Goal: Information Seeking & Learning: Learn about a topic

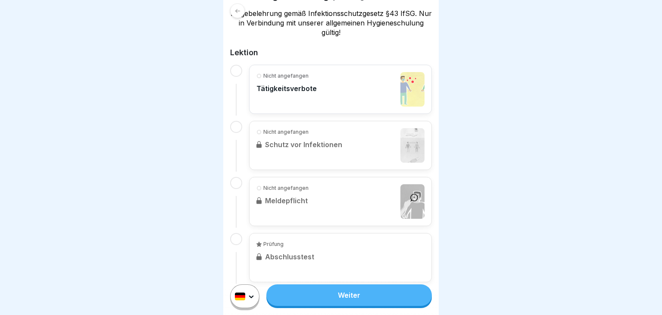
scroll to position [185, 0]
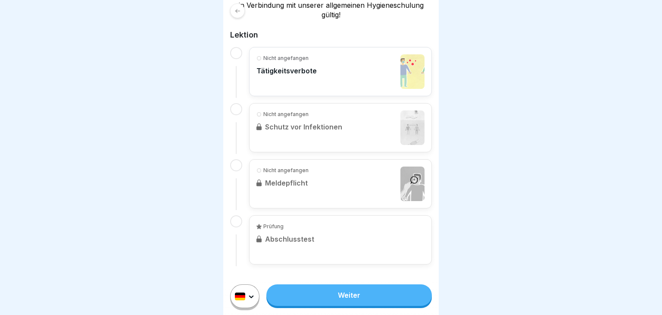
click at [343, 301] on link "Weiter" at bounding box center [349, 295] width 166 height 22
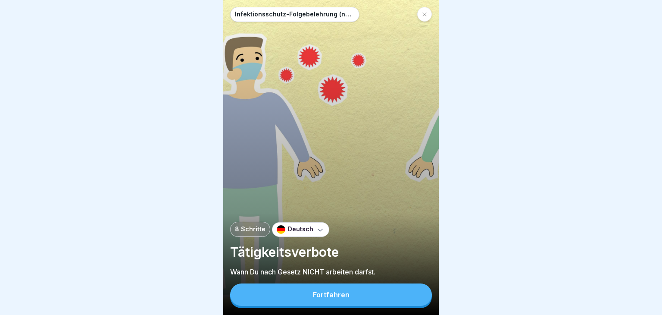
click at [343, 301] on button "Fortfahren" at bounding box center [331, 294] width 202 height 22
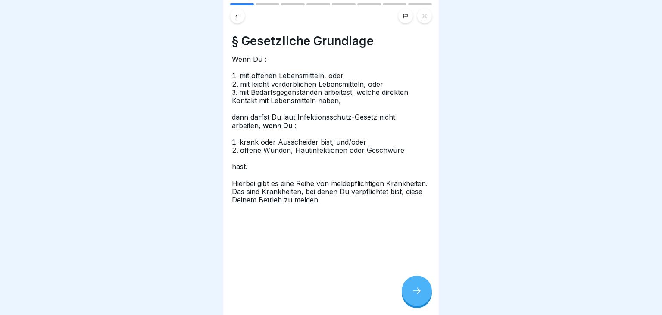
click at [418, 288] on icon at bounding box center [417, 291] width 8 height 6
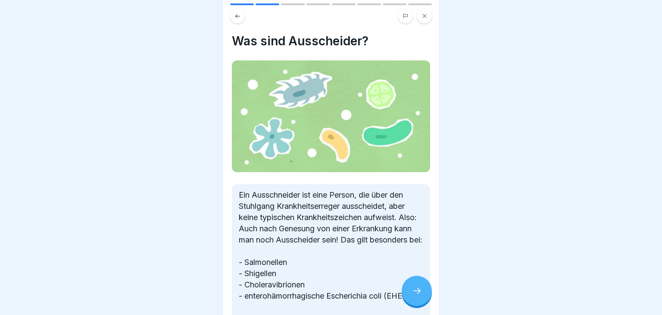
click at [418, 288] on icon at bounding box center [417, 291] width 8 height 6
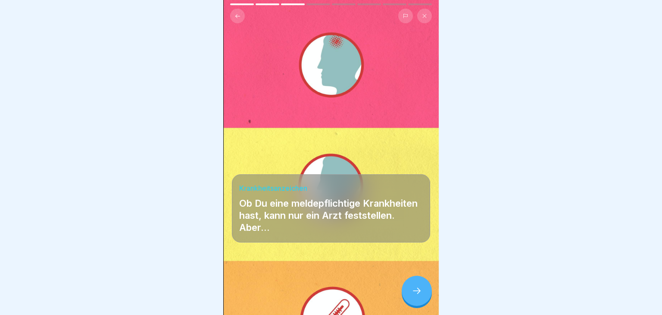
click at [419, 289] on icon at bounding box center [417, 291] width 8 height 6
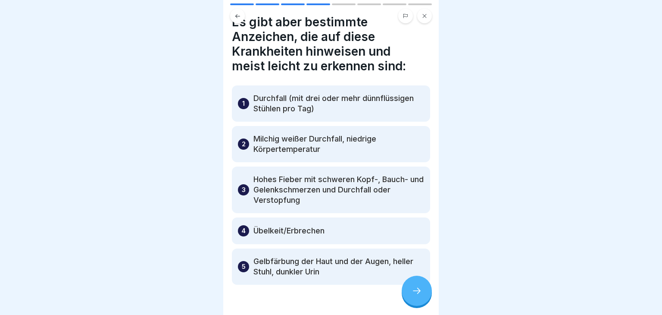
scroll to position [17, 0]
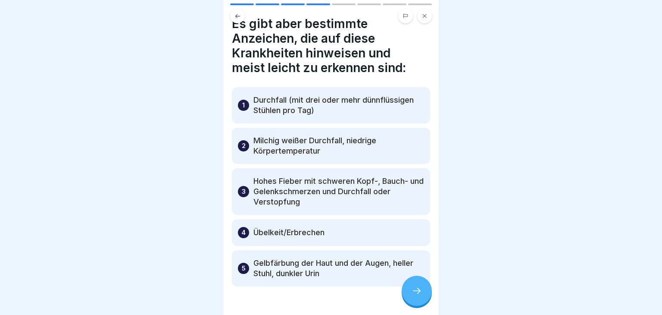
click at [422, 288] on icon at bounding box center [417, 290] width 10 height 10
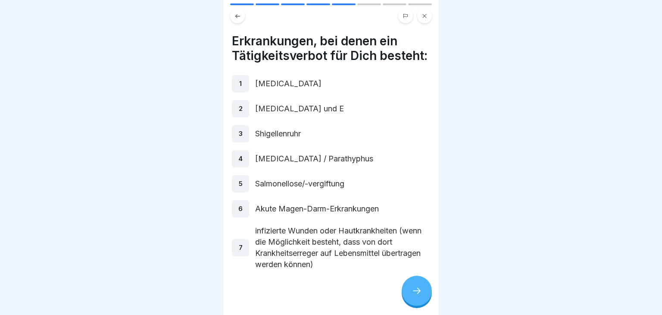
click at [422, 288] on icon at bounding box center [417, 290] width 10 height 10
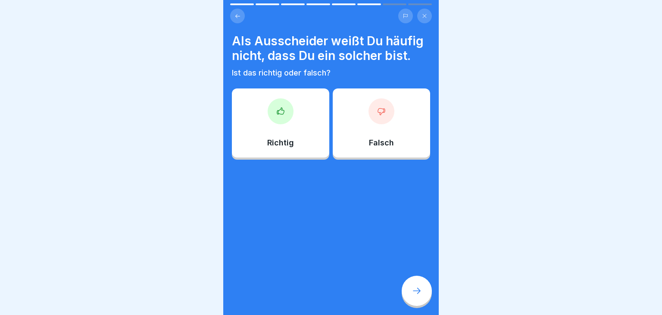
click at [306, 141] on div "Richtig" at bounding box center [280, 122] width 97 height 69
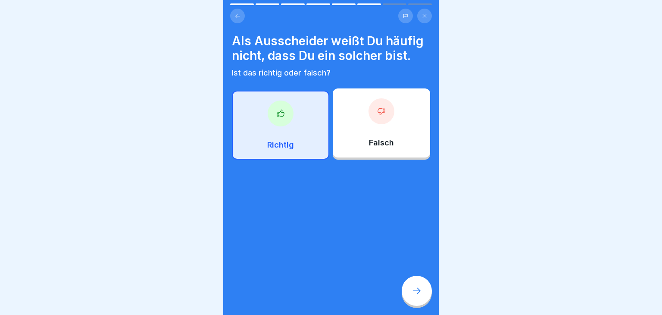
click at [425, 297] on div at bounding box center [417, 291] width 30 height 30
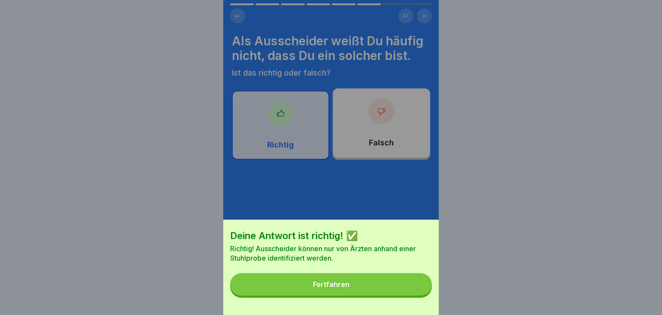
click at [402, 284] on button "Fortfahren" at bounding box center [331, 284] width 202 height 22
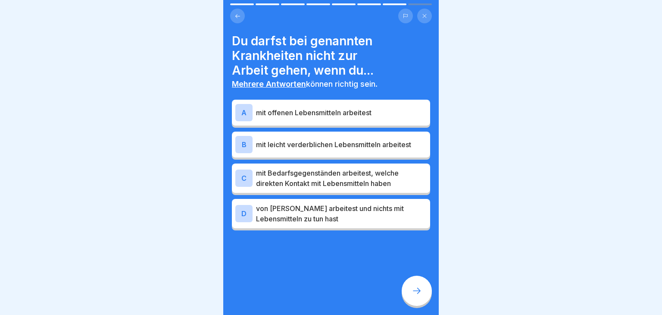
click at [394, 122] on div "A mit offenen Lebensmitteln arbeitest" at bounding box center [331, 113] width 198 height 26
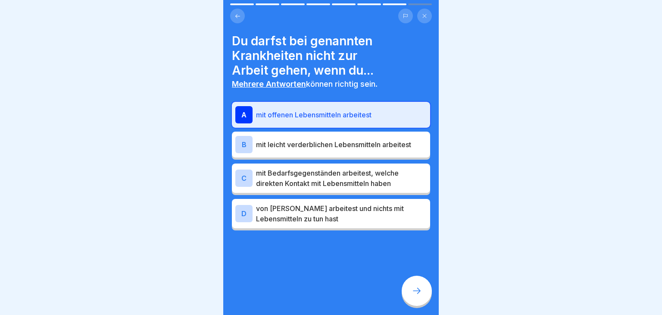
click at [395, 142] on p "mit leicht verderblichen Lebensmitteln arbeitest" at bounding box center [341, 144] width 171 height 10
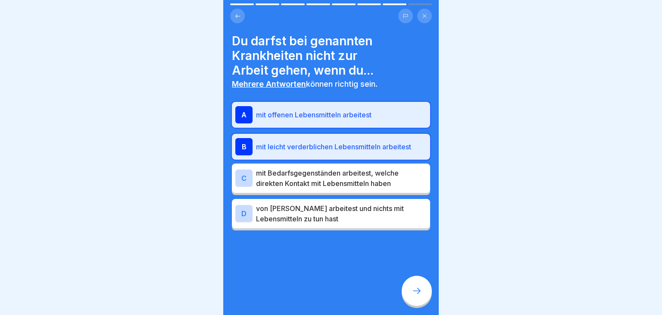
click at [398, 168] on p "mit Bedarfsgegenständen arbeitest, welche direkten Kontakt mit Lebensmitteln ha…" at bounding box center [341, 178] width 171 height 21
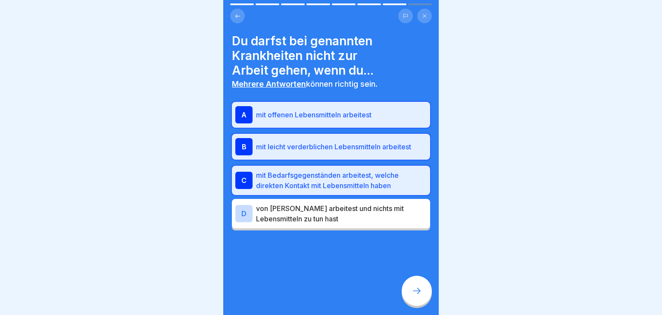
click at [415, 287] on icon at bounding box center [417, 290] width 10 height 10
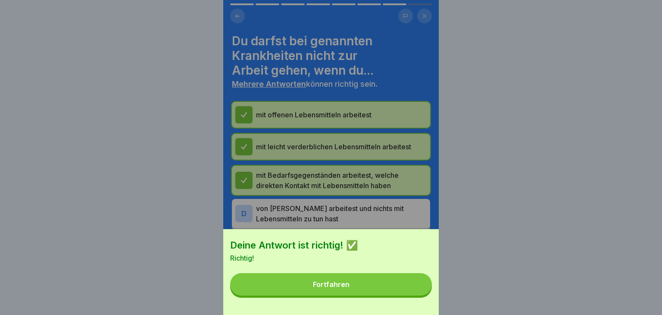
click at [398, 284] on button "Fortfahren" at bounding box center [331, 284] width 202 height 22
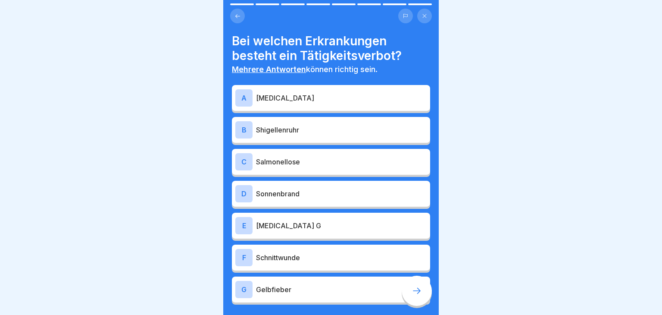
click at [388, 106] on div "A [MEDICAL_DATA]" at bounding box center [330, 97] width 191 height 17
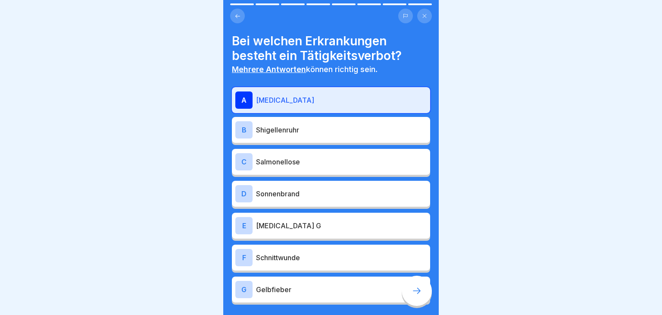
click at [385, 130] on p "Shigellenruhr" at bounding box center [341, 130] width 171 height 10
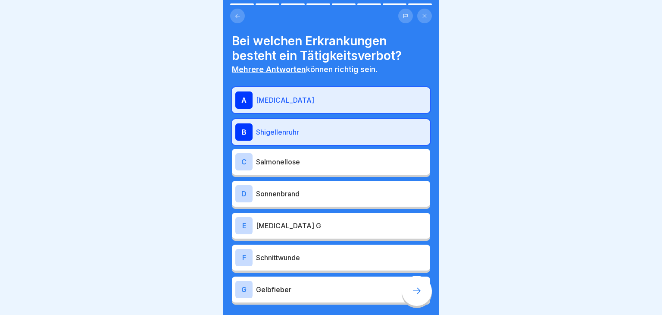
click at [374, 154] on div "C Salmonellose" at bounding box center [330, 161] width 191 height 17
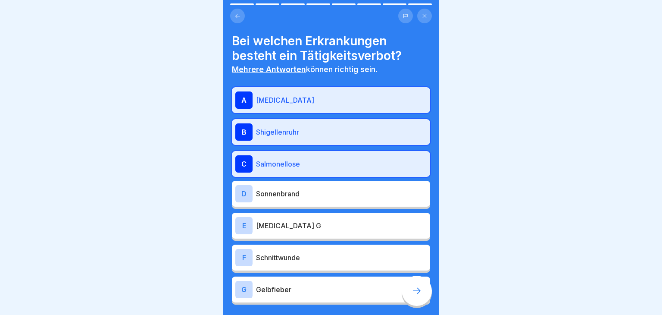
click at [392, 132] on p "Shigellenruhr" at bounding box center [341, 132] width 171 height 10
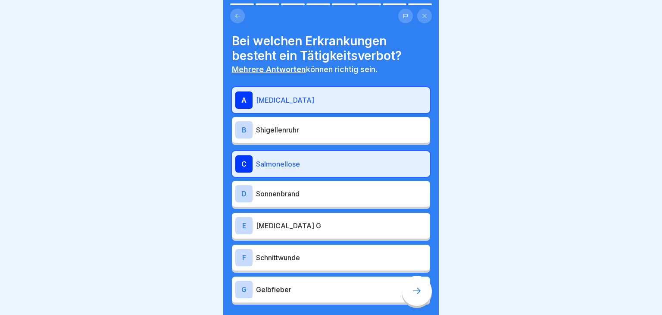
click at [333, 228] on p "[MEDICAL_DATA] G" at bounding box center [341, 225] width 171 height 10
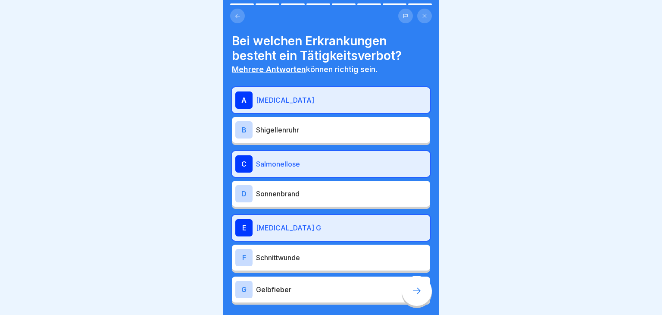
click at [335, 252] on p "Schnittwunde" at bounding box center [341, 257] width 171 height 10
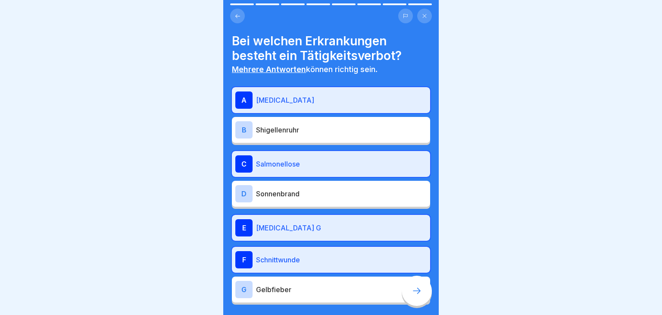
click at [339, 292] on p "Gelbfieber" at bounding box center [341, 289] width 171 height 10
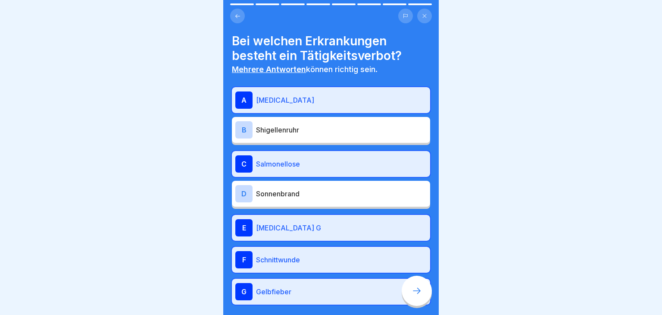
click at [414, 269] on div "F Schnittwunde" at bounding box center [331, 260] width 198 height 26
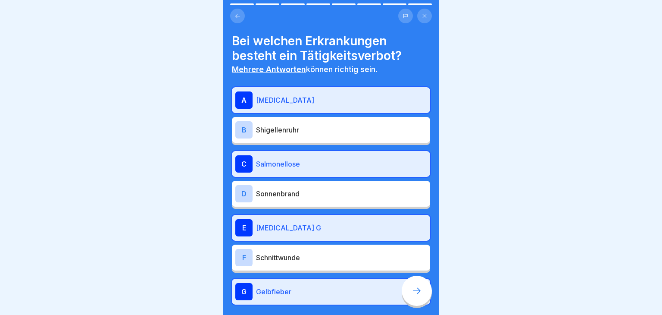
click at [419, 292] on icon at bounding box center [417, 290] width 10 height 10
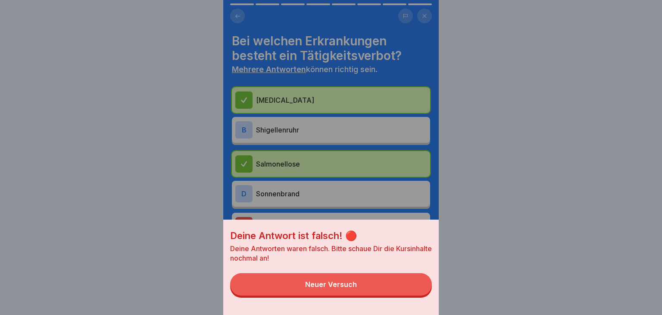
click at [394, 287] on button "Neuer Versuch" at bounding box center [331, 284] width 202 height 22
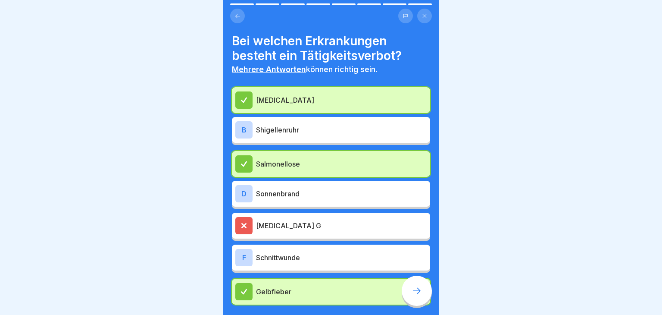
click at [405, 228] on p "[MEDICAL_DATA] G" at bounding box center [341, 225] width 171 height 10
click at [420, 292] on icon at bounding box center [417, 290] width 10 height 10
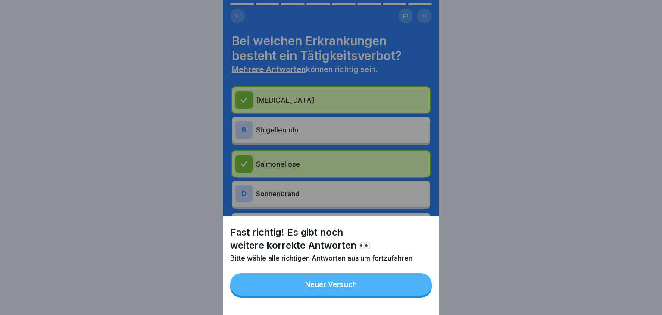
click at [394, 290] on button "Neuer Versuch" at bounding box center [331, 284] width 202 height 22
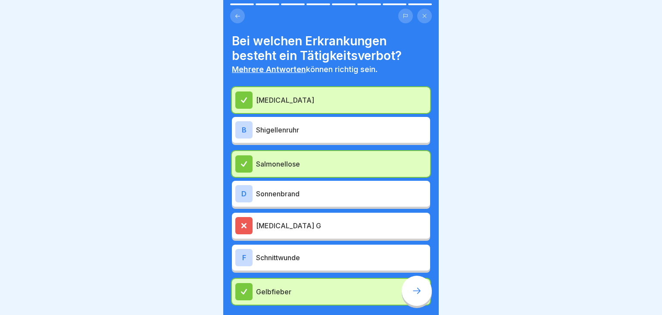
click at [380, 270] on div "[MEDICAL_DATA] B Shigellenruhr Salmonellose D Sonnenbrand [MEDICAL_DATA] G F Sc…" at bounding box center [331, 195] width 198 height 217
click at [387, 263] on div "F Schnittwunde" at bounding box center [330, 257] width 191 height 17
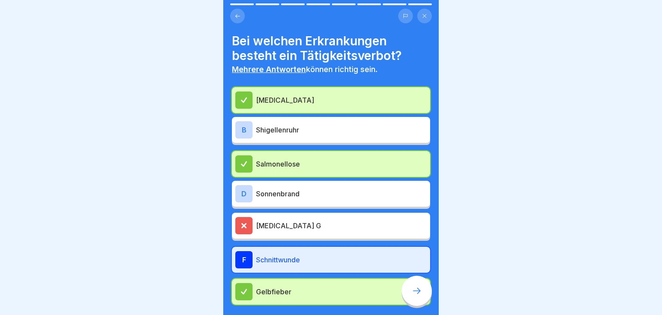
click at [413, 280] on div at bounding box center [417, 291] width 30 height 30
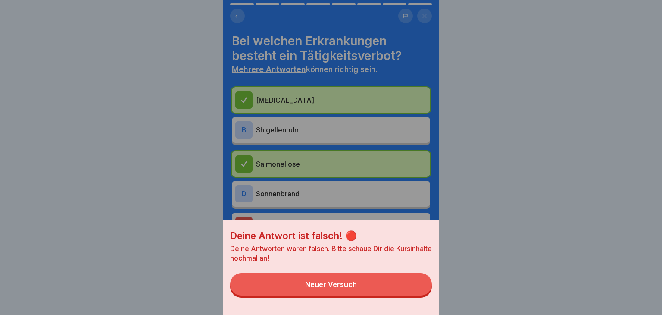
click at [400, 278] on button "Neuer Versuch" at bounding box center [331, 284] width 202 height 22
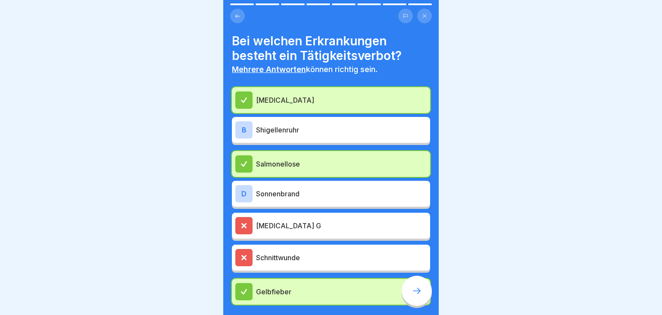
click at [399, 128] on p "Shigellenruhr" at bounding box center [341, 130] width 171 height 10
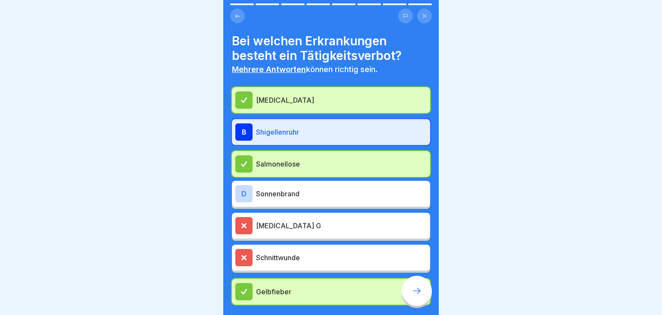
click at [414, 280] on div at bounding box center [417, 291] width 30 height 30
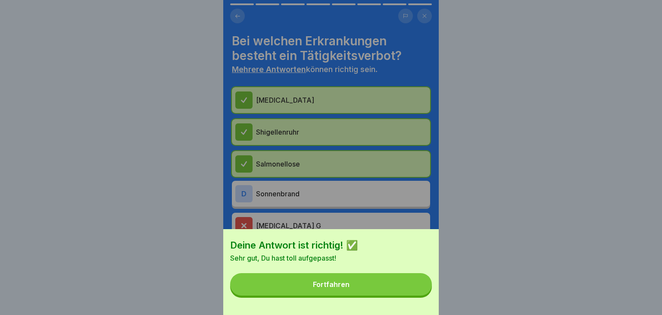
click at [414, 280] on button "Fortfahren" at bounding box center [331, 284] width 202 height 22
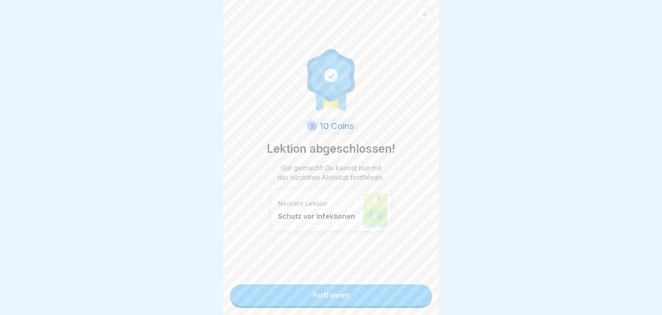
click at [405, 291] on link "Fortfahren" at bounding box center [331, 295] width 202 height 22
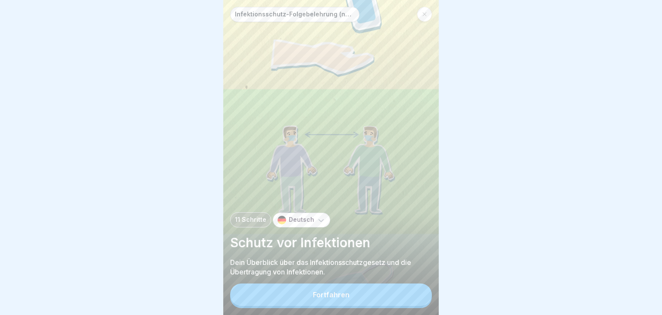
click at [405, 291] on button "Fortfahren" at bounding box center [331, 294] width 202 height 22
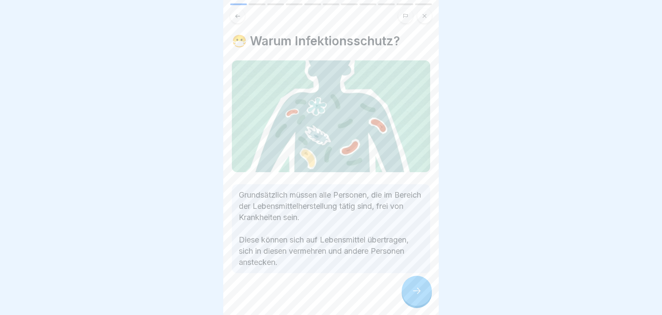
click at [405, 291] on div at bounding box center [417, 291] width 30 height 30
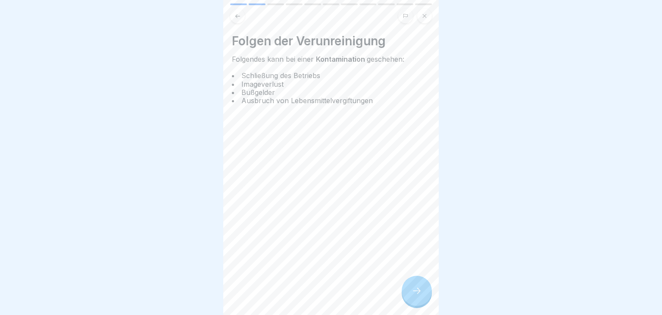
click at [405, 291] on div at bounding box center [417, 291] width 30 height 30
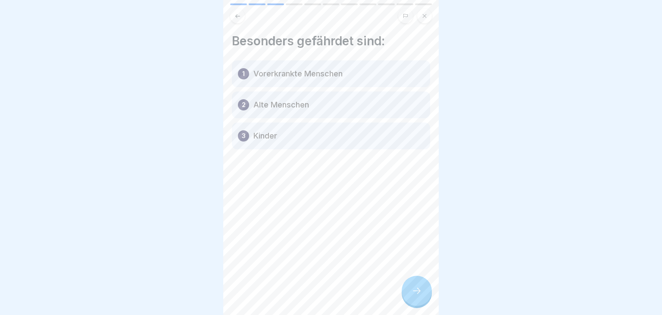
click at [405, 291] on div at bounding box center [417, 291] width 30 height 30
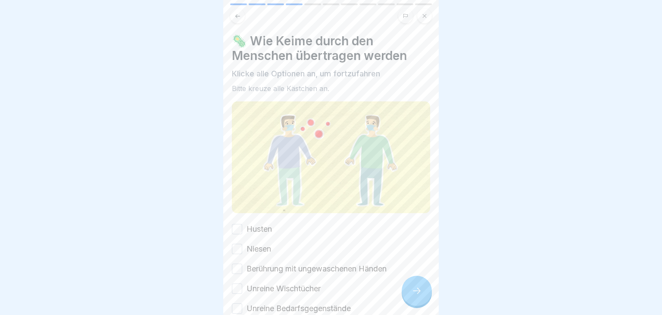
click at [405, 291] on div at bounding box center [417, 291] width 30 height 30
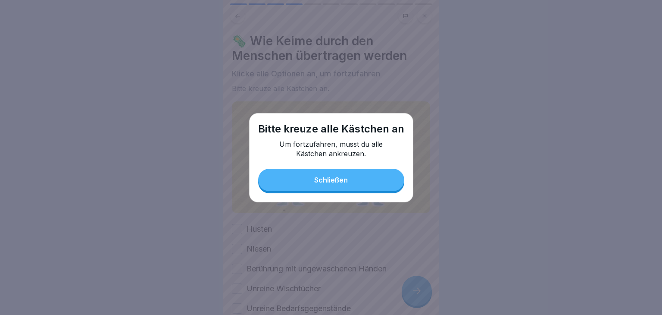
click at [377, 188] on button "Schließen" at bounding box center [331, 180] width 146 height 22
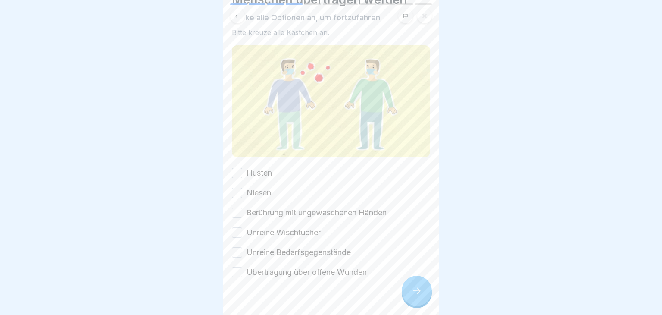
scroll to position [71, 0]
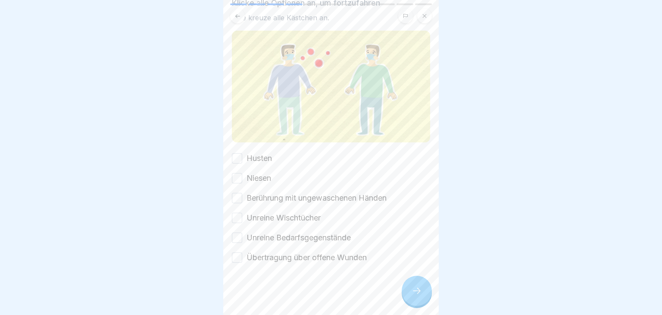
click at [233, 259] on button "Übertragung über offene Wunden" at bounding box center [237, 257] width 10 height 10
click at [237, 240] on button "Unreine Bedarfsgegenstände" at bounding box center [237, 237] width 10 height 10
click at [235, 222] on button "Unreine Wischtücher" at bounding box center [237, 218] width 10 height 10
click at [248, 199] on label "Berührung mit ungewaschenen Händen" at bounding box center [317, 197] width 140 height 11
click at [242, 199] on button "Berührung mit ungewaschenen Händen" at bounding box center [237, 198] width 10 height 10
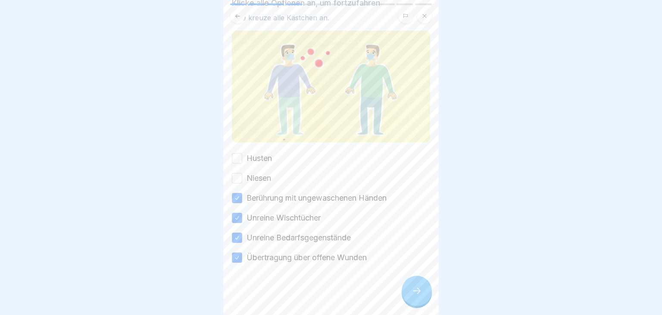
click at [240, 173] on button "Niesen" at bounding box center [237, 178] width 10 height 10
click at [248, 157] on label "Husten" at bounding box center [259, 158] width 25 height 11
click at [242, 157] on button "Husten" at bounding box center [237, 158] width 10 height 10
click at [420, 285] on icon at bounding box center [417, 290] width 10 height 10
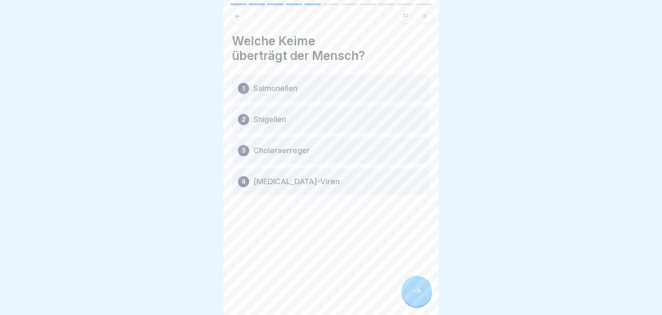
click at [417, 292] on icon at bounding box center [417, 290] width 10 height 10
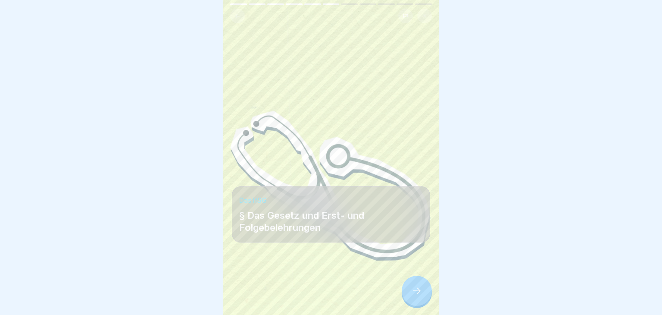
click at [417, 292] on icon at bounding box center [417, 290] width 10 height 10
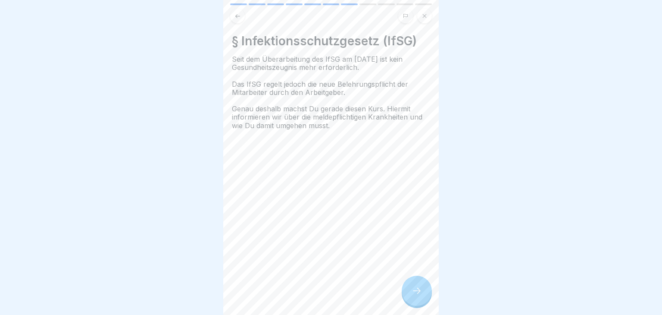
click at [417, 292] on icon at bounding box center [417, 290] width 10 height 10
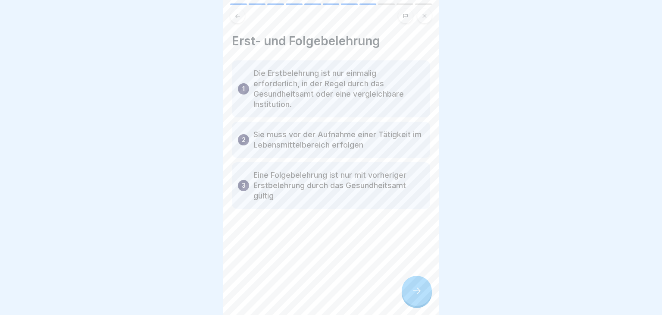
click at [417, 292] on icon at bounding box center [417, 290] width 10 height 10
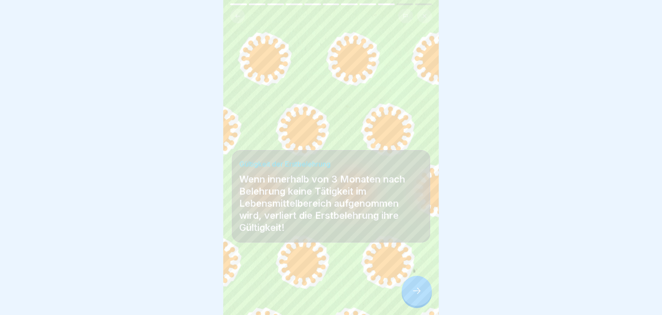
click at [417, 292] on icon at bounding box center [417, 290] width 10 height 10
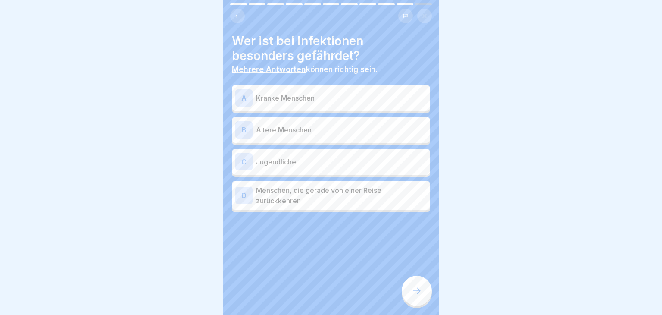
click at [385, 100] on p "Kranke Menschen" at bounding box center [341, 98] width 171 height 10
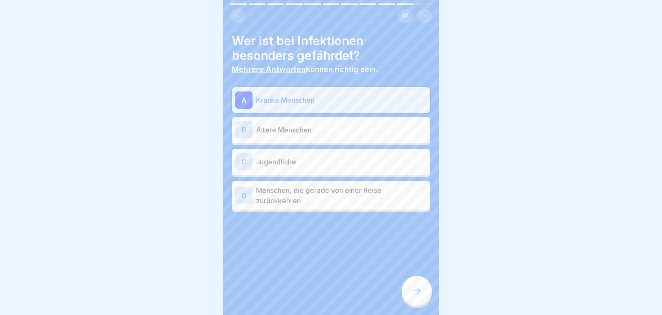
click at [372, 125] on p "Ältere Menschen" at bounding box center [341, 130] width 171 height 10
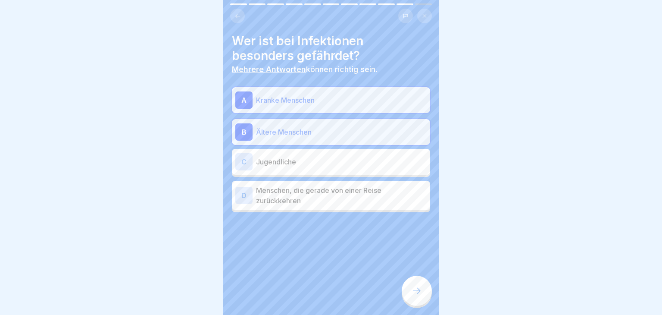
click at [362, 145] on div "A Kranke Menschen B Ältere Menschen C Jugendliche D Menschen, die gerade von ei…" at bounding box center [331, 149] width 198 height 125
click at [360, 150] on div "C Jugendliche" at bounding box center [331, 162] width 198 height 26
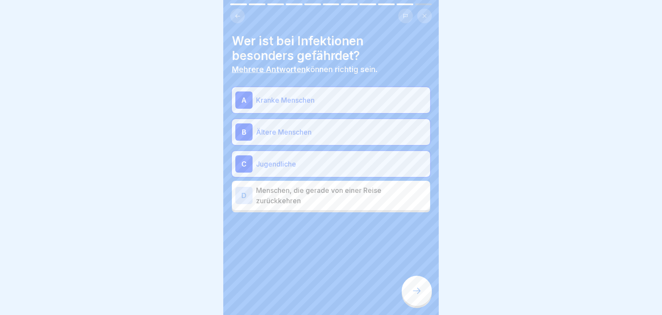
click at [357, 180] on div "A Kranke Menschen B Ältere Menschen C Jugendliche D Menschen, die gerade von ei…" at bounding box center [331, 149] width 198 height 125
click at [355, 189] on p "Menschen, die gerade von einer Reise zurückkehren" at bounding box center [341, 195] width 171 height 21
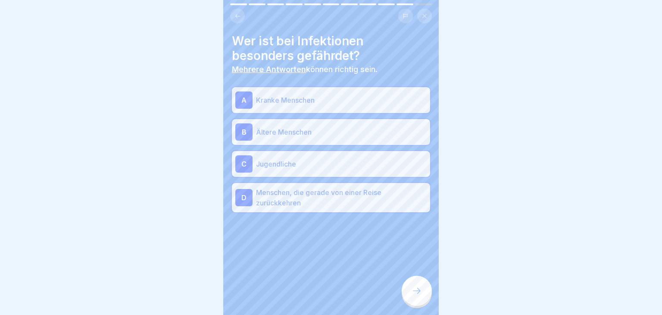
click at [414, 281] on div at bounding box center [417, 291] width 30 height 30
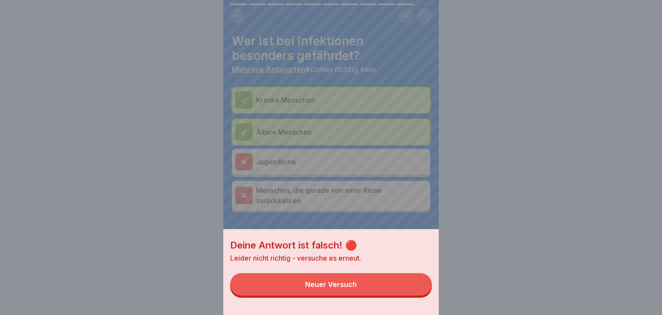
click at [396, 279] on button "Neuer Versuch" at bounding box center [331, 284] width 202 height 22
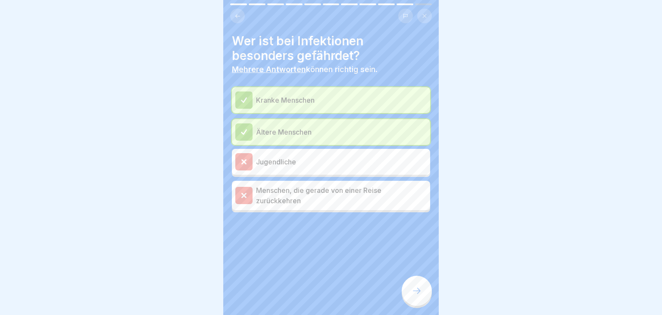
click at [425, 290] on div at bounding box center [417, 291] width 30 height 30
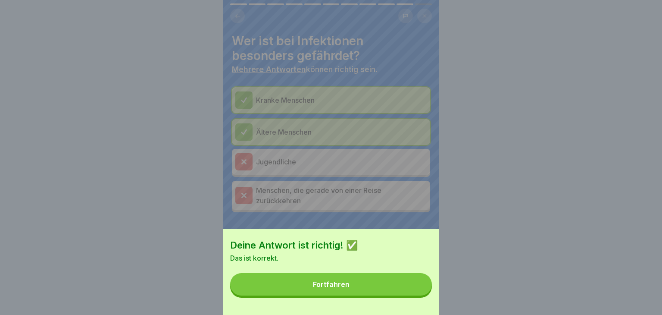
click at [425, 290] on button "Fortfahren" at bounding box center [331, 284] width 202 height 22
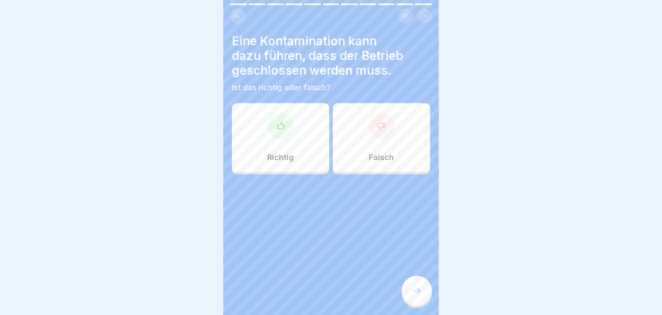
click at [298, 120] on div "Richtig" at bounding box center [280, 137] width 97 height 69
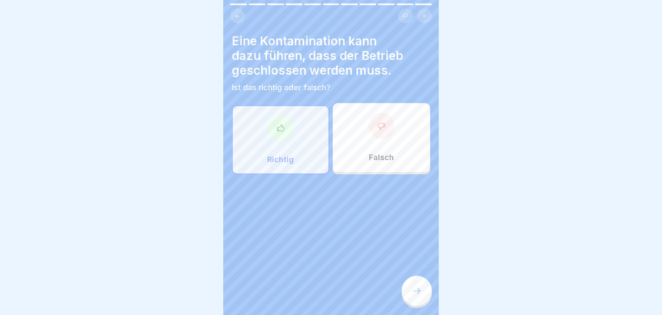
click at [409, 291] on div at bounding box center [417, 291] width 30 height 30
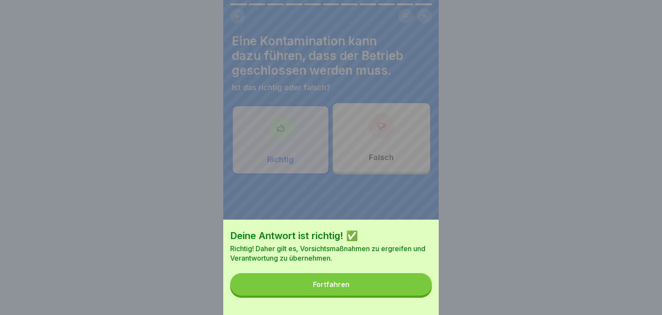
click at [409, 291] on button "Fortfahren" at bounding box center [331, 284] width 202 height 22
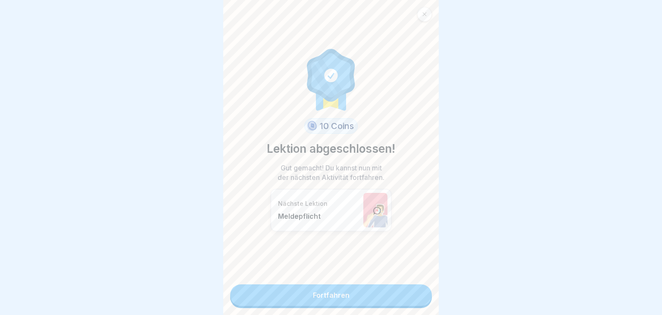
click at [409, 291] on link "Fortfahren" at bounding box center [331, 295] width 202 height 22
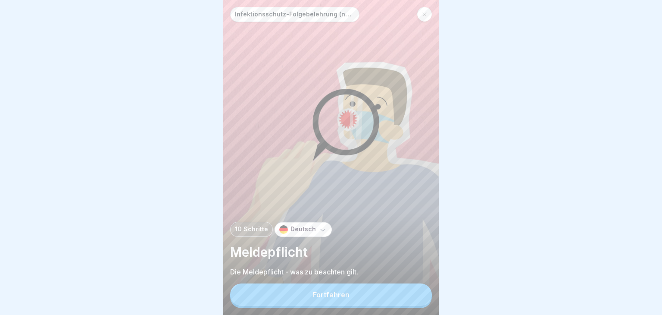
click at [409, 291] on button "Fortfahren" at bounding box center [331, 294] width 202 height 22
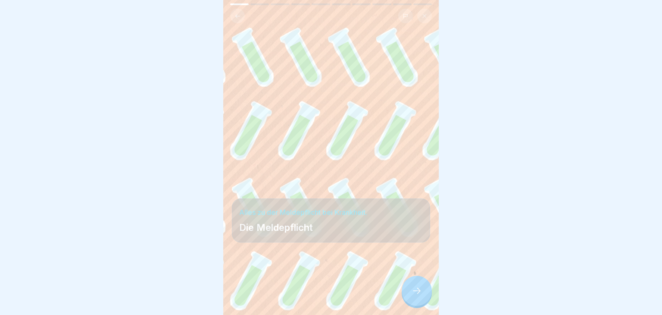
click at [409, 291] on div at bounding box center [417, 291] width 30 height 30
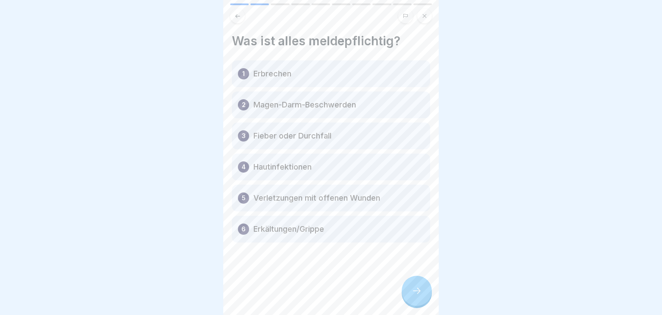
click at [409, 291] on div at bounding box center [417, 291] width 30 height 30
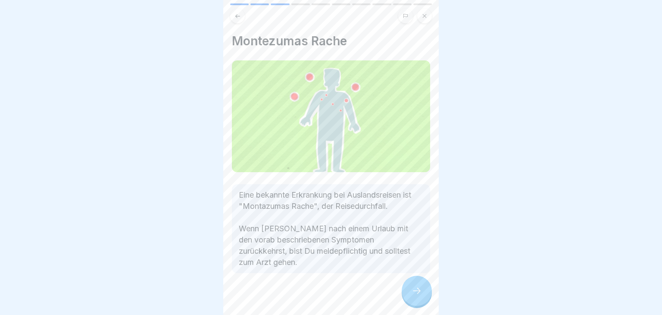
click at [409, 291] on div at bounding box center [417, 291] width 30 height 30
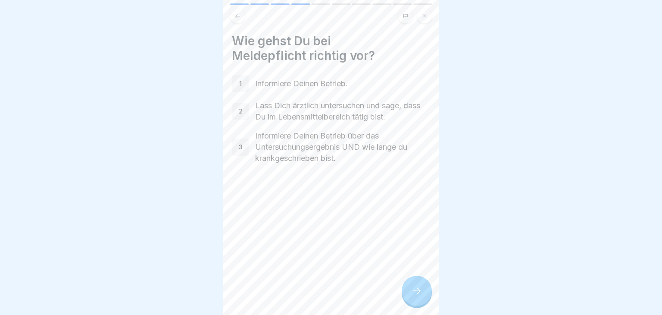
click at [409, 291] on div at bounding box center [417, 291] width 30 height 30
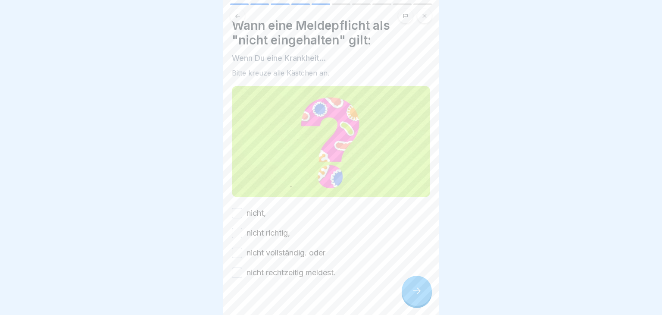
scroll to position [31, 0]
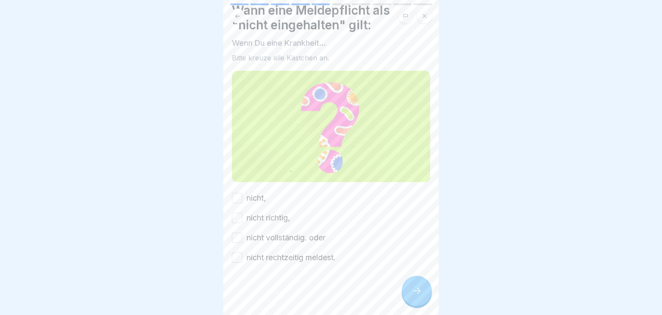
click at [237, 257] on button "nicht rechtzeitig meldest." at bounding box center [237, 257] width 10 height 10
click at [421, 290] on icon at bounding box center [417, 290] width 10 height 10
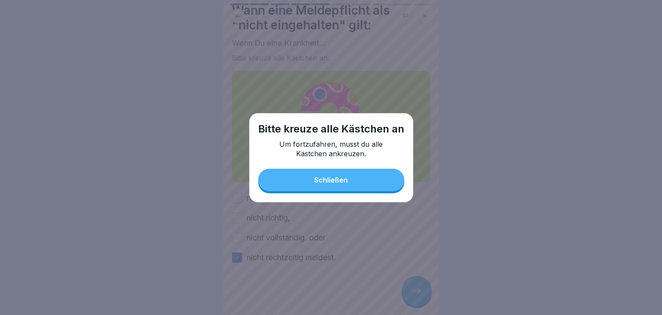
click at [374, 182] on button "Schließen" at bounding box center [331, 180] width 146 height 22
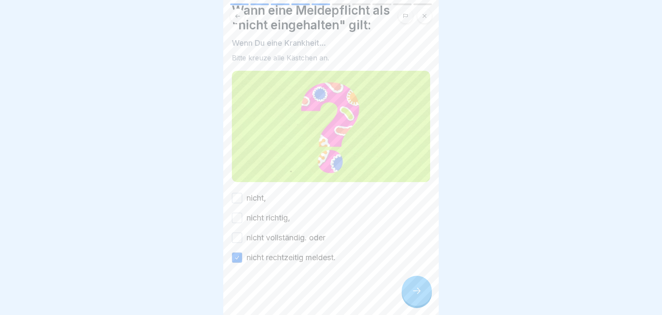
click at [239, 242] on div "nicht vollständig. oder" at bounding box center [279, 237] width 94 height 11
click at [236, 194] on button "nicht," at bounding box center [237, 198] width 10 height 10
click at [411, 297] on div at bounding box center [417, 291] width 30 height 30
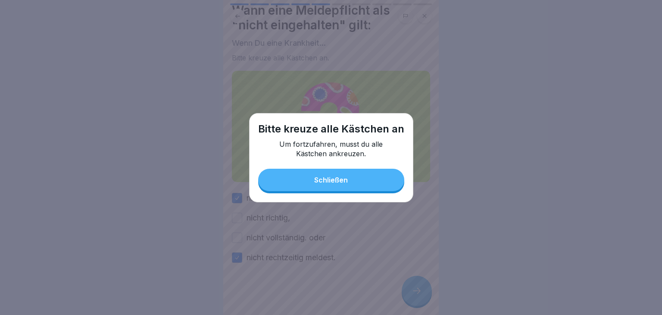
click at [328, 170] on button "Schließen" at bounding box center [331, 180] width 146 height 22
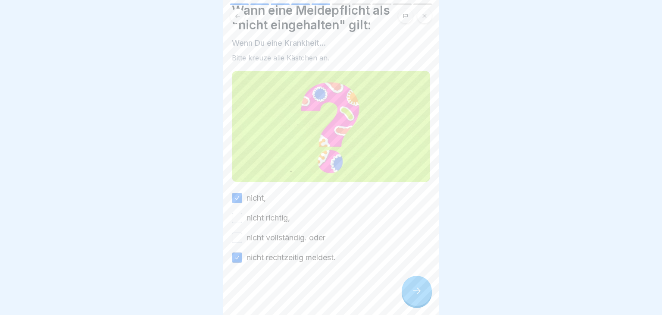
click at [244, 217] on div "nicht richtig," at bounding box center [261, 217] width 58 height 11
click at [242, 217] on button "nicht richtig," at bounding box center [237, 218] width 10 height 10
click at [237, 238] on button "nicht vollständig. oder" at bounding box center [237, 237] width 10 height 10
click at [408, 291] on div at bounding box center [417, 291] width 30 height 30
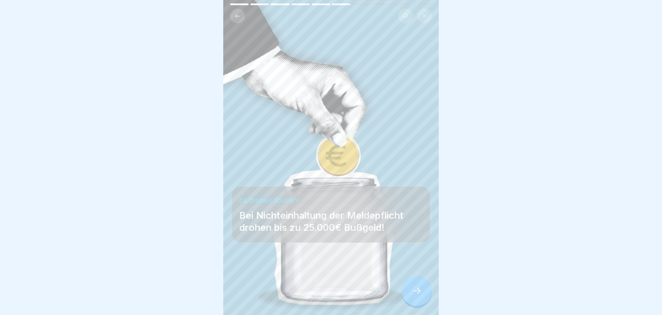
click at [408, 291] on div at bounding box center [417, 291] width 30 height 30
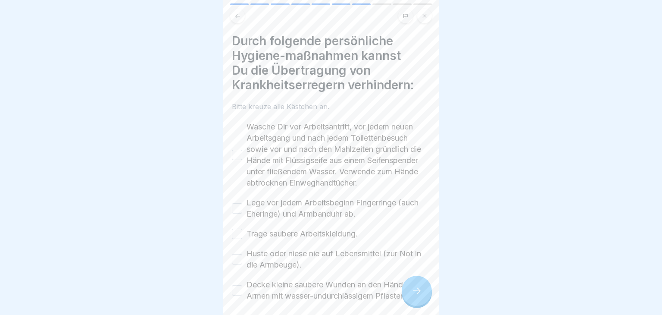
click at [408, 291] on div at bounding box center [417, 291] width 30 height 30
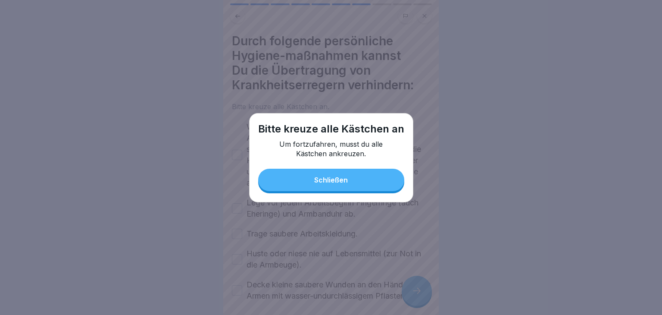
click at [351, 176] on button "Schließen" at bounding box center [331, 180] width 146 height 22
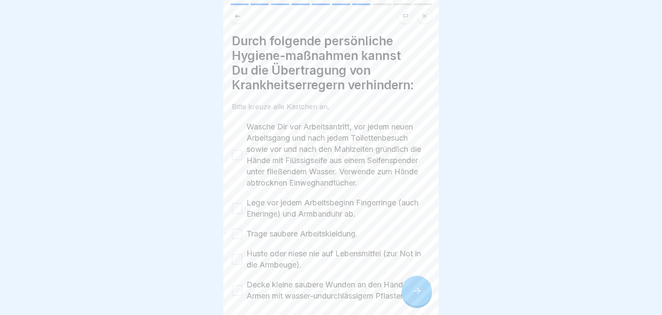
click at [236, 159] on button "Wasche Dir vor Arbeitsantritt, vor jedem neuen Arbeitsgang und nach jedem Toile…" at bounding box center [237, 155] width 10 height 10
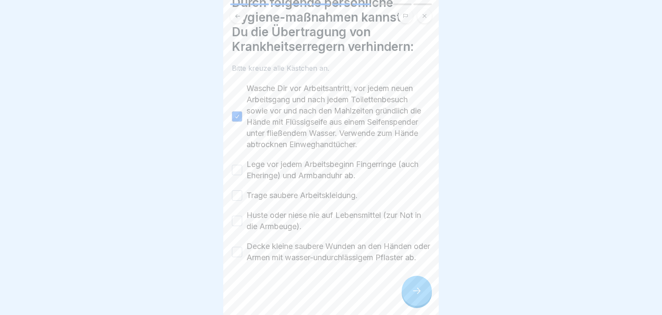
click at [236, 165] on button "Lege vor jedem Arbeitsbeginn Fingerringe (auch Eheringe) und Armbanduhr ab." at bounding box center [237, 170] width 10 height 10
click at [237, 190] on button "Trage saubere Arbeitskleidung." at bounding box center [237, 195] width 10 height 10
click at [238, 216] on button "Huste oder niese nie auf Lebensmittel (zur Not in die Armbeuge)." at bounding box center [237, 221] width 10 height 10
click at [241, 247] on button "Decke kleine saubere Wunden an den Händen oder Armen mit wasser-undurchlässigem…" at bounding box center [237, 252] width 10 height 10
click at [410, 292] on div at bounding box center [417, 291] width 30 height 30
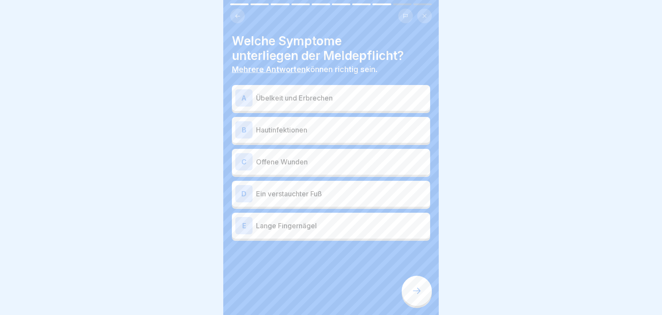
click at [369, 107] on div "A Übelkeit und Erbrechen" at bounding box center [331, 98] width 198 height 26
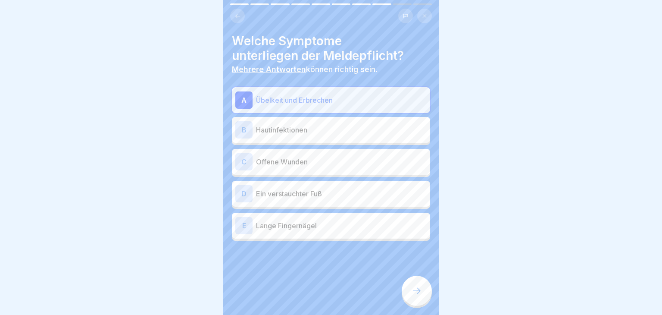
click at [358, 135] on div "B Hautinfektionen" at bounding box center [330, 129] width 191 height 17
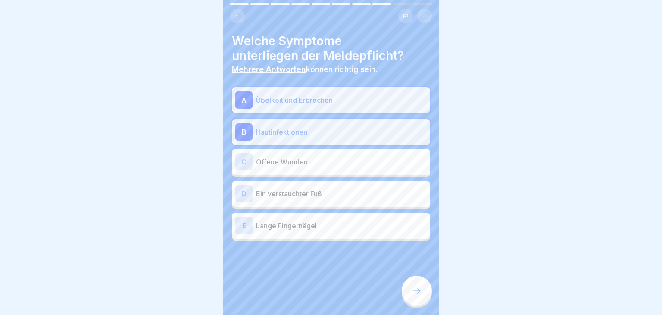
click at [386, 174] on div "C Offene Wunden" at bounding box center [331, 162] width 198 height 26
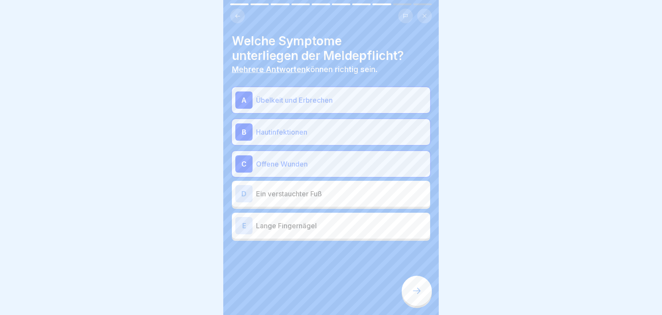
click at [422, 295] on icon at bounding box center [417, 290] width 10 height 10
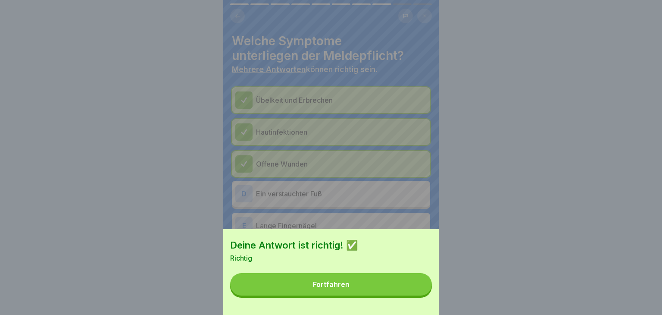
click at [422, 295] on div "Deine Antwort ist richtig! ✅ Richtig Fortfahren" at bounding box center [331, 272] width 216 height 86
click at [410, 289] on button "Fortfahren" at bounding box center [331, 284] width 202 height 22
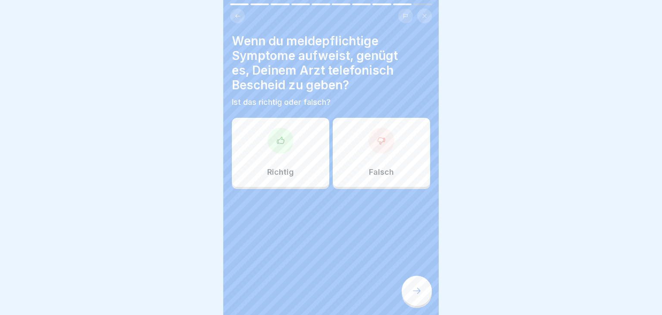
click at [293, 149] on div "Richtig" at bounding box center [280, 152] width 97 height 69
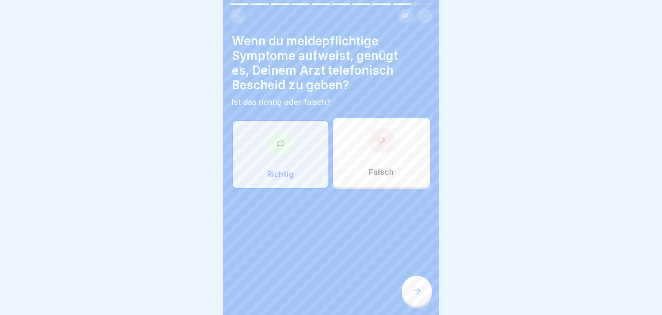
click at [416, 294] on icon at bounding box center [417, 290] width 10 height 10
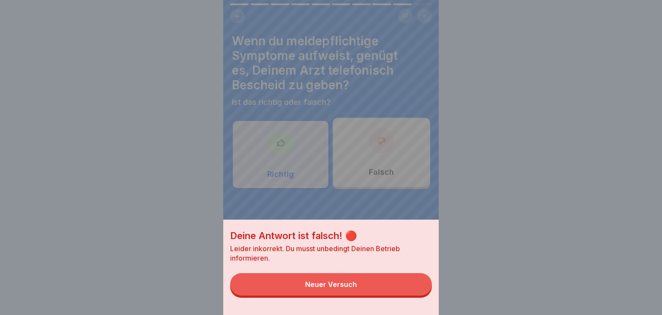
click at [388, 276] on button "Neuer Versuch" at bounding box center [331, 284] width 202 height 22
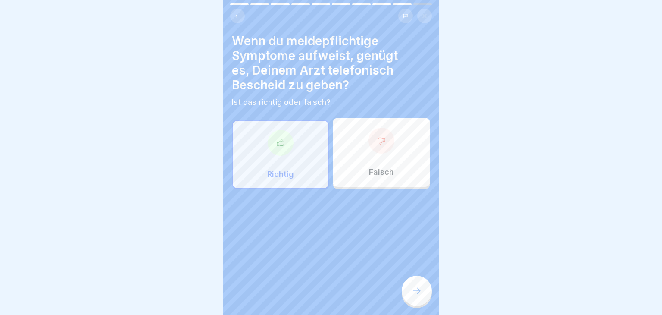
click at [385, 157] on div "Falsch" at bounding box center [381, 152] width 97 height 69
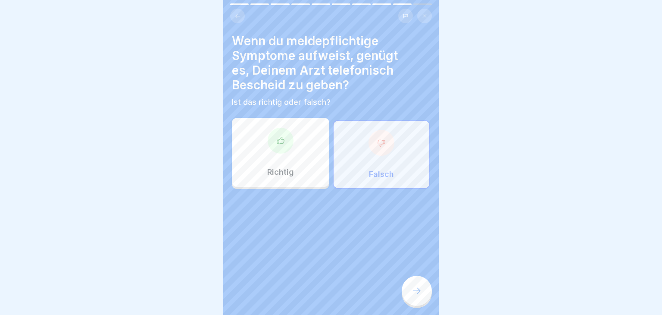
click at [412, 279] on div at bounding box center [417, 291] width 30 height 30
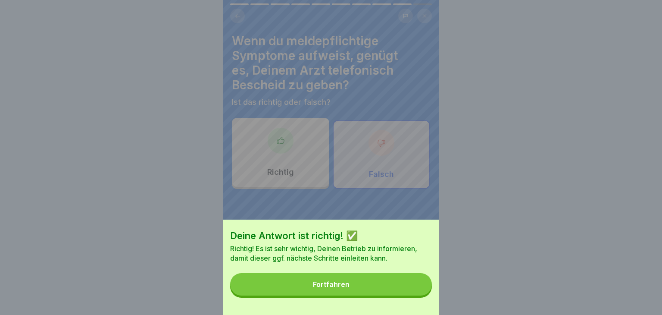
click at [403, 283] on button "Fortfahren" at bounding box center [331, 284] width 202 height 22
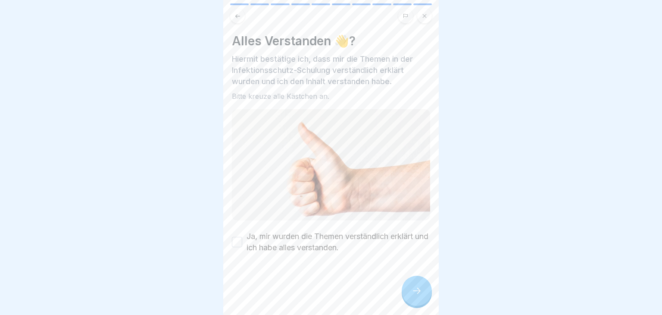
click at [403, 283] on div at bounding box center [417, 291] width 30 height 30
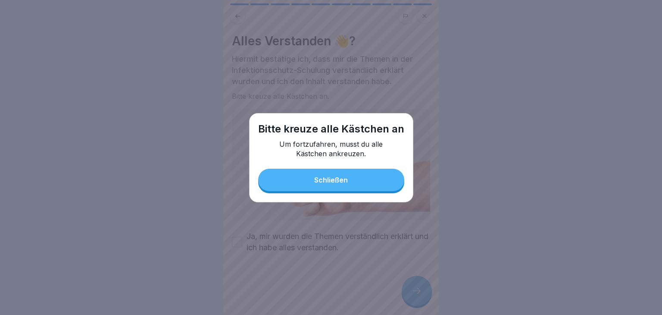
click at [320, 183] on div "Schließen" at bounding box center [331, 180] width 34 height 8
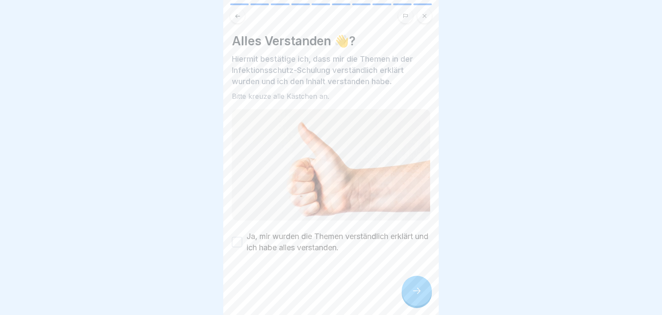
click at [232, 246] on div "Ja, mir wurden die Themen verständlich erklärt und ich habe alles verstanden." at bounding box center [331, 242] width 198 height 22
click at [233, 246] on button "Ja, mir wurden die Themen verständlich erklärt und ich habe alles verstanden." at bounding box center [237, 242] width 10 height 10
click at [428, 290] on div at bounding box center [417, 291] width 30 height 30
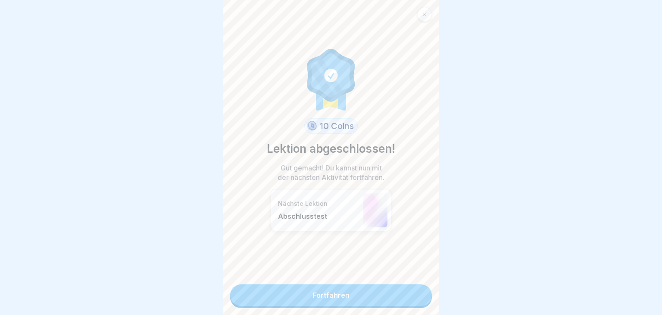
click at [428, 290] on link "Fortfahren" at bounding box center [331, 295] width 202 height 22
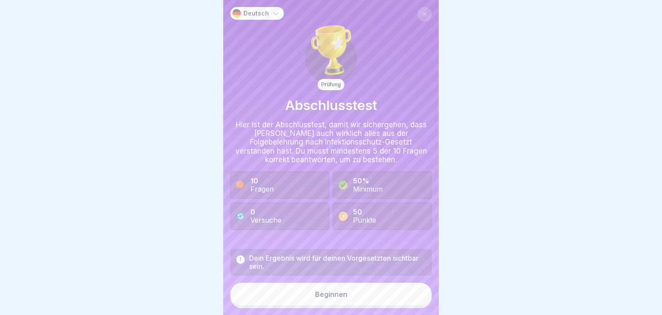
click at [428, 290] on button "Beginnen" at bounding box center [331, 293] width 202 height 23
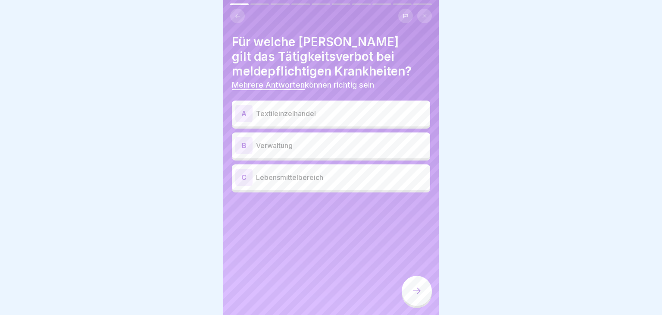
click at [320, 169] on div "C Lebensmittelbereich" at bounding box center [330, 177] width 191 height 17
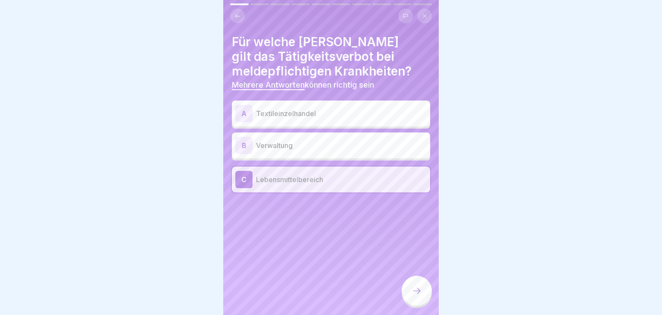
click at [421, 293] on icon at bounding box center [417, 290] width 10 height 10
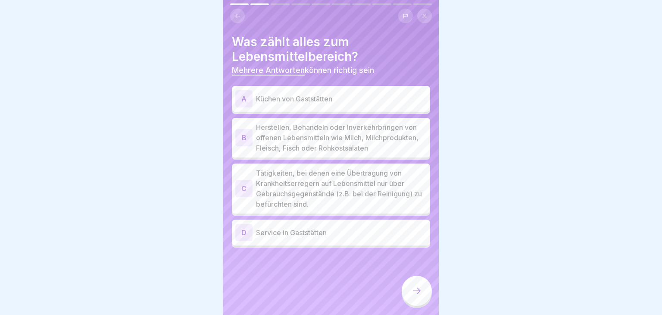
click at [387, 100] on p "Küchen von Gaststätten" at bounding box center [341, 99] width 171 height 10
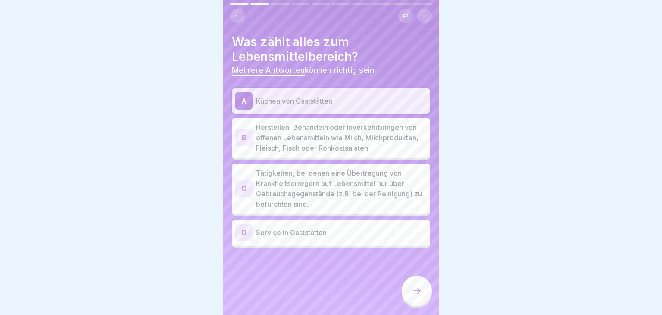
click at [388, 128] on p "Herstellen, Behandeln oder Inverkehrbringen von offenen Lebensmitteln wie Milch…" at bounding box center [341, 137] width 171 height 31
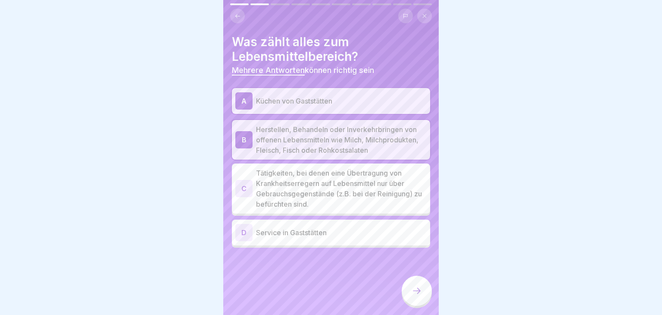
click at [389, 209] on div "C Tätigkeiten, bei denen eine Übertragung von Krankheitserregern auf Lebensmitt…" at bounding box center [331, 188] width 198 height 50
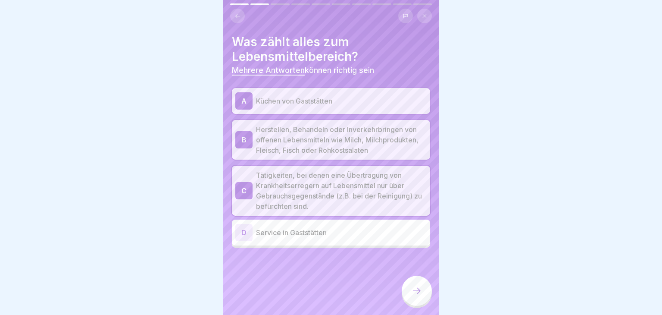
click at [389, 241] on div "D Service in Gaststätten" at bounding box center [331, 232] width 198 height 26
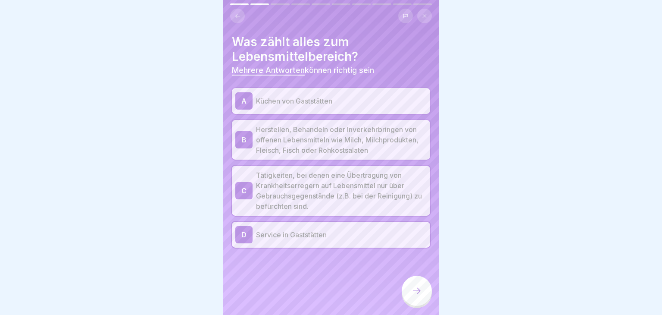
click at [412, 283] on div at bounding box center [417, 291] width 30 height 30
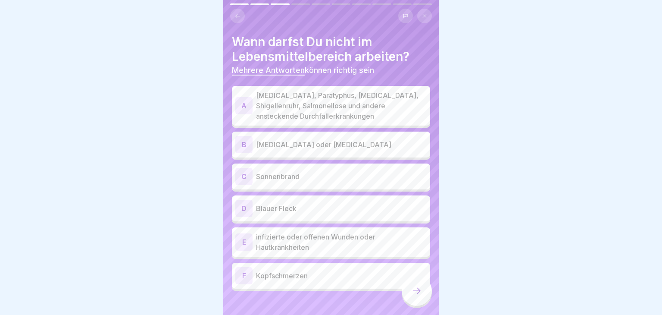
click at [382, 101] on p "[MEDICAL_DATA], Paratyphus, [MEDICAL_DATA], Shigellenruhr, Salmonellose und and…" at bounding box center [341, 105] width 171 height 31
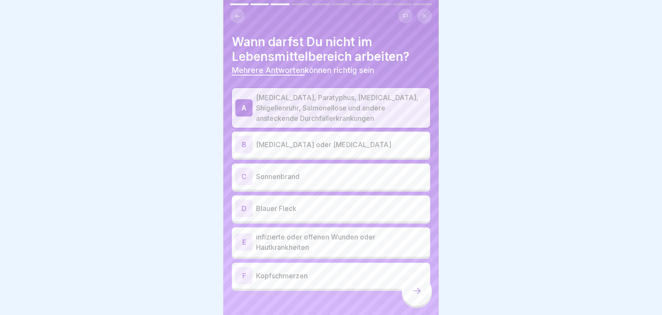
click at [352, 235] on p "infizierte oder offenen Wunden oder Hautkrankheiten" at bounding box center [341, 242] width 171 height 21
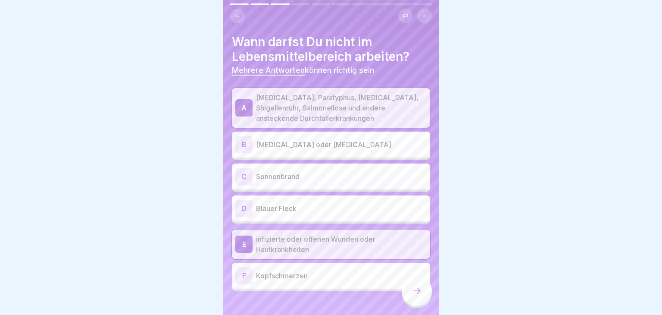
click at [417, 289] on icon at bounding box center [417, 290] width 10 height 10
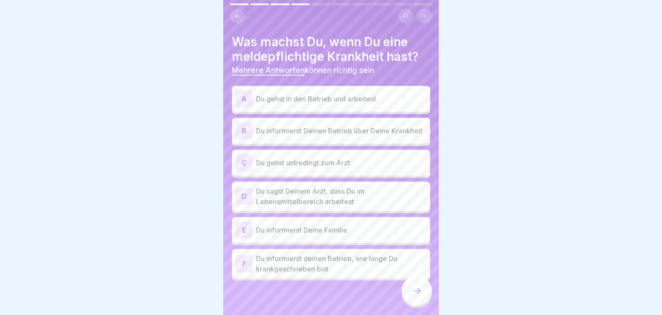
click at [414, 132] on p "Du informierst Deinen Betrieb über Deine Krankheit" at bounding box center [341, 130] width 171 height 10
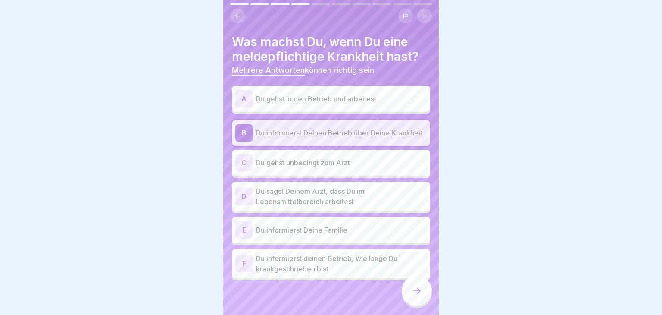
click at [396, 163] on p "Du gehst unbedingt zum Arzt" at bounding box center [341, 162] width 171 height 10
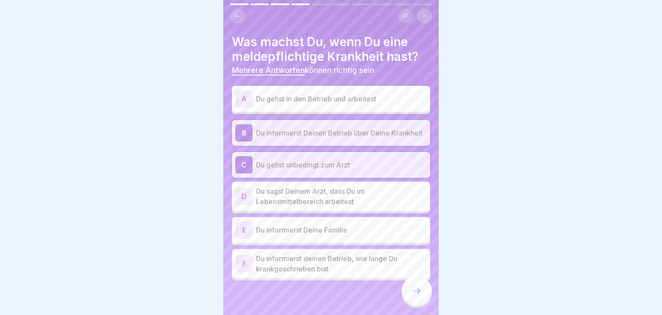
click at [352, 268] on p "Du informierst deinen Betrieb, wie lange Du krankgeschrieben bist" at bounding box center [341, 263] width 171 height 21
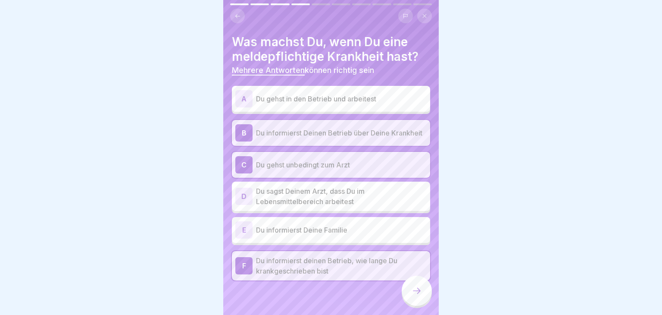
click at [393, 191] on p "Du sagst Deinem Arzt, dass Du im Lebensmittelbereich arbeitest" at bounding box center [341, 196] width 171 height 21
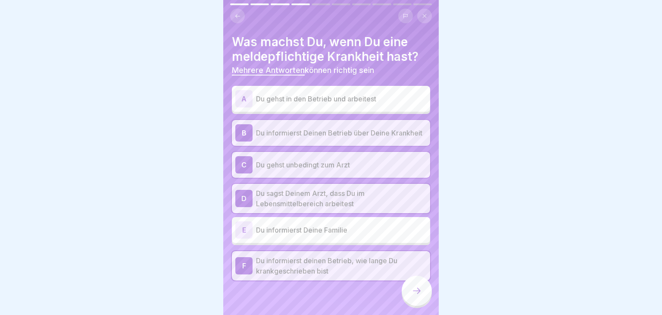
click at [416, 290] on icon at bounding box center [417, 290] width 10 height 10
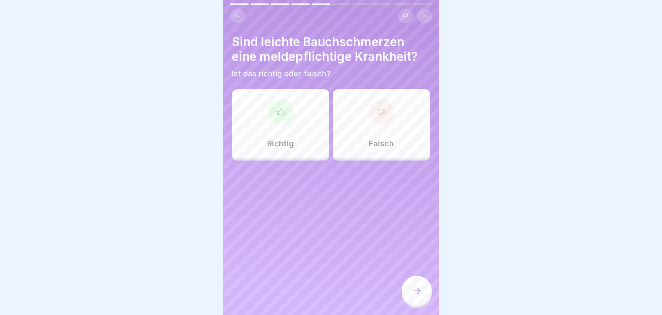
click at [376, 139] on p "Falsch" at bounding box center [381, 143] width 25 height 9
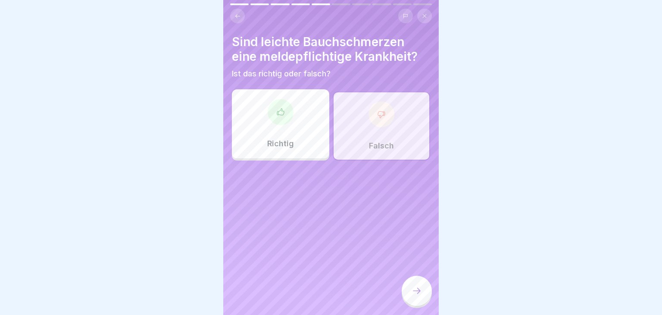
click at [404, 289] on div at bounding box center [417, 291] width 30 height 30
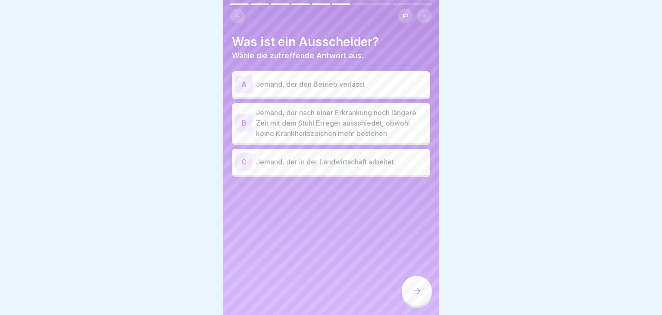
click at [421, 146] on div "A Jemand, der den Betrieb verlässt B Jemand, der nach einer Erkrankung noch län…" at bounding box center [331, 124] width 198 height 103
click at [417, 137] on p "Jemand, der nach einer Erkrankung noch längere Zeit mit dem Stuhl Erreger aussc…" at bounding box center [341, 122] width 171 height 31
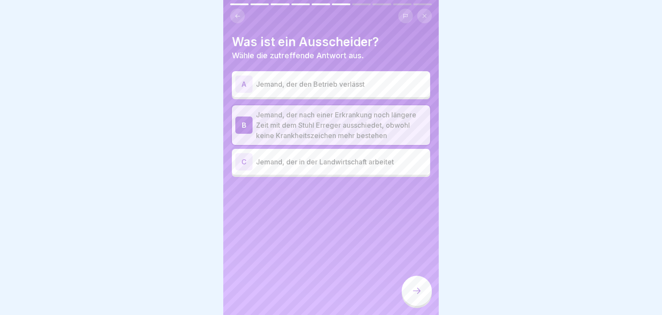
click at [427, 283] on div at bounding box center [417, 291] width 30 height 30
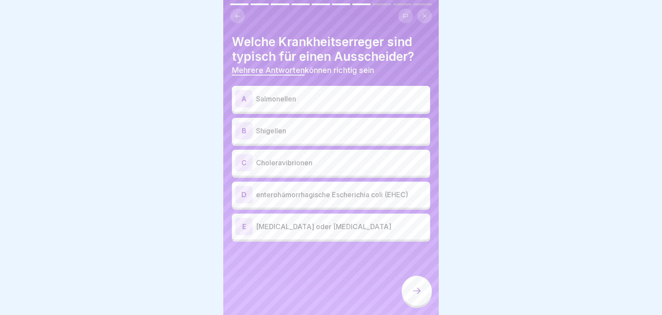
click at [375, 135] on p "Shigellen" at bounding box center [341, 130] width 171 height 10
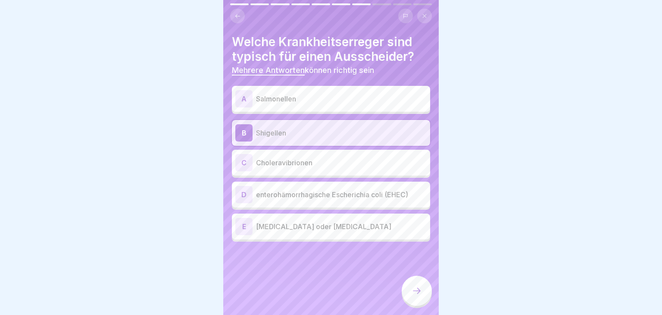
click at [397, 106] on div "A Salmonellen" at bounding box center [330, 98] width 191 height 17
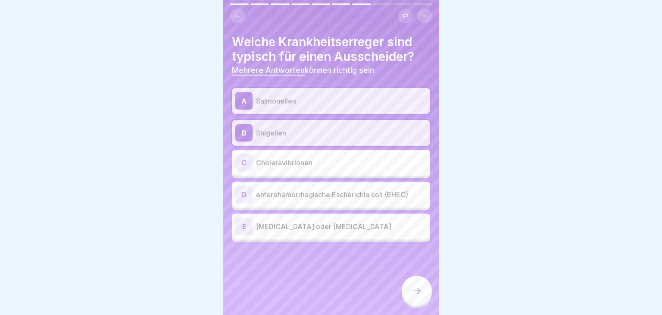
click at [418, 284] on div at bounding box center [417, 291] width 30 height 30
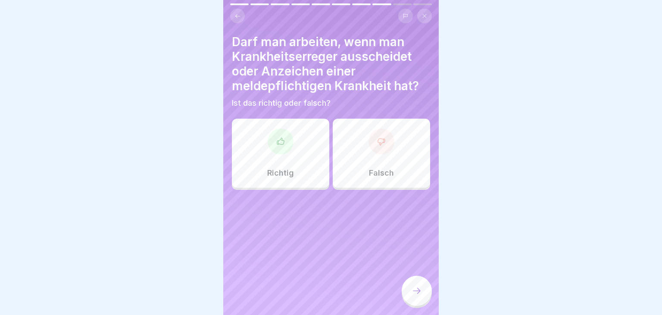
click at [391, 161] on div "Falsch" at bounding box center [381, 153] width 97 height 69
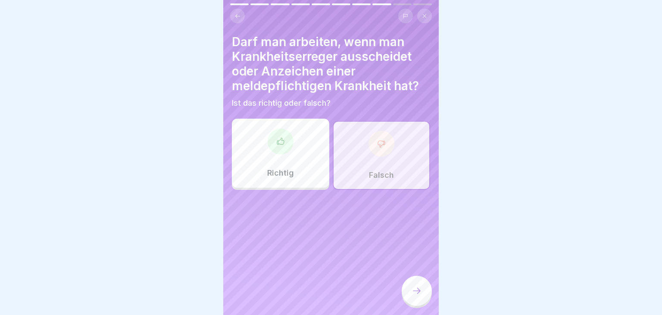
click at [419, 298] on div at bounding box center [417, 291] width 30 height 30
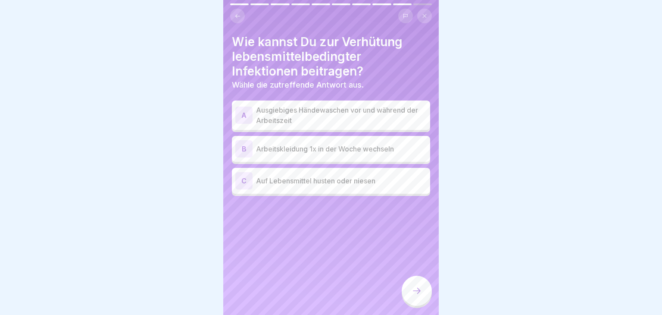
click at [399, 116] on p "Ausgiebiges Händewaschen vor und während der Arbeitszeit" at bounding box center [341, 115] width 171 height 21
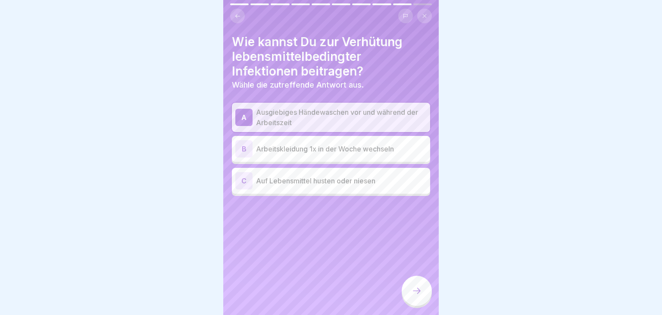
click at [410, 288] on div at bounding box center [417, 291] width 30 height 30
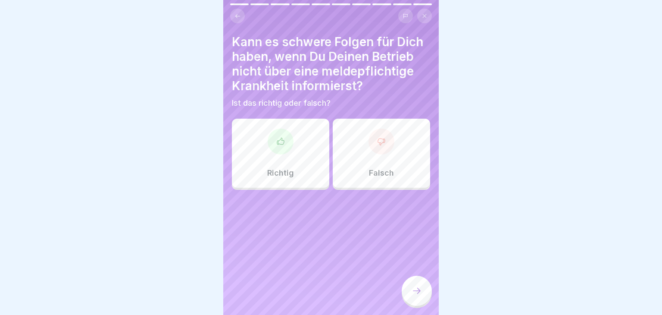
click at [298, 150] on div "Richtig" at bounding box center [280, 153] width 97 height 69
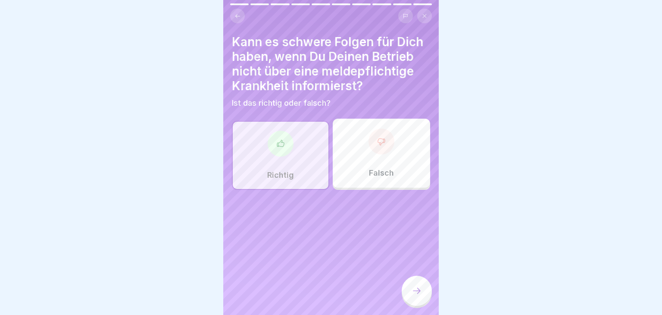
click at [416, 281] on div at bounding box center [417, 291] width 30 height 30
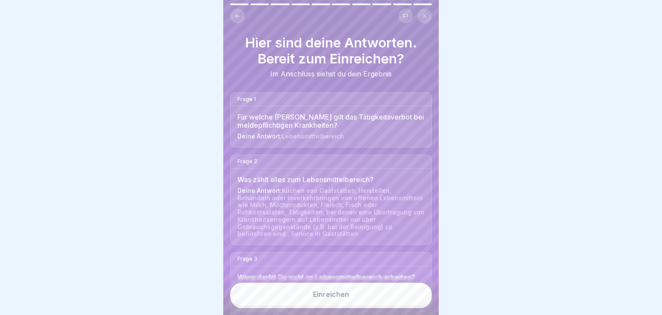
click at [369, 288] on button "Einreichen" at bounding box center [331, 293] width 202 height 23
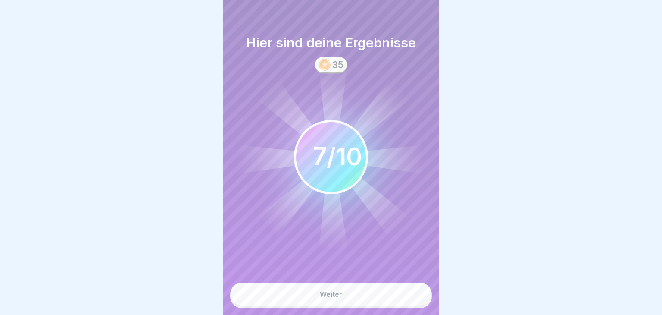
click at [367, 293] on button "Weiter" at bounding box center [331, 293] width 202 height 23
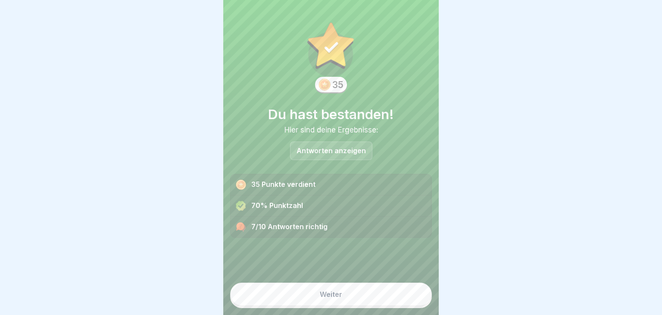
click at [362, 289] on button "Weiter" at bounding box center [331, 293] width 202 height 23
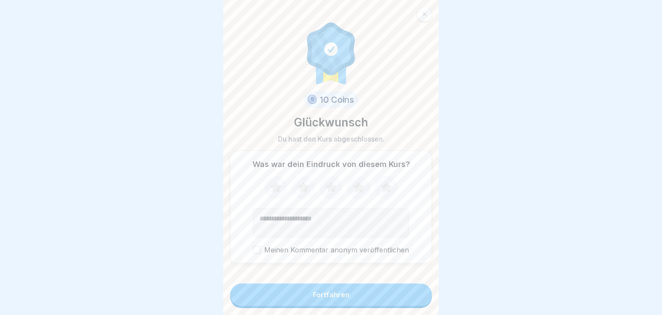
click at [350, 289] on button "Fortfahren" at bounding box center [331, 294] width 202 height 22
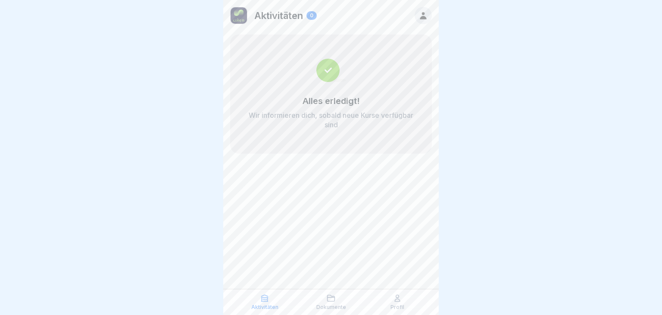
click at [400, 294] on icon at bounding box center [397, 298] width 9 height 9
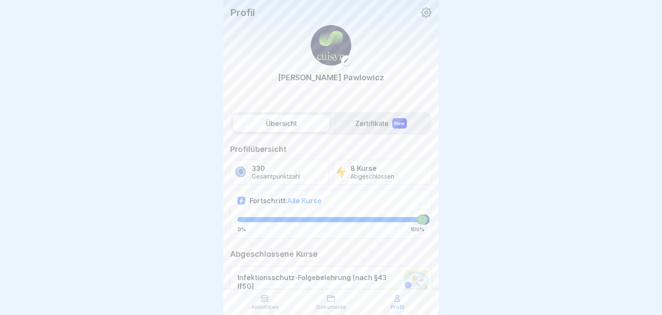
click at [367, 131] on label "Zertifikate New" at bounding box center [381, 123] width 96 height 17
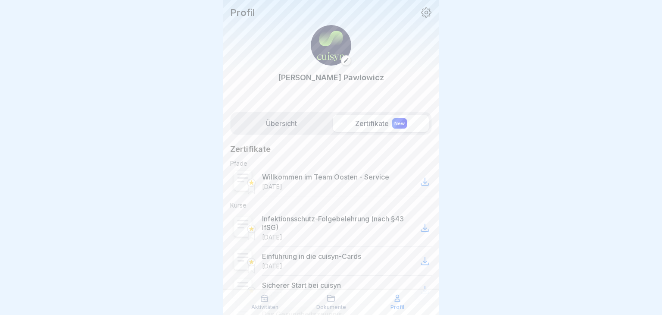
click at [302, 124] on label "Übersicht" at bounding box center [281, 123] width 96 height 17
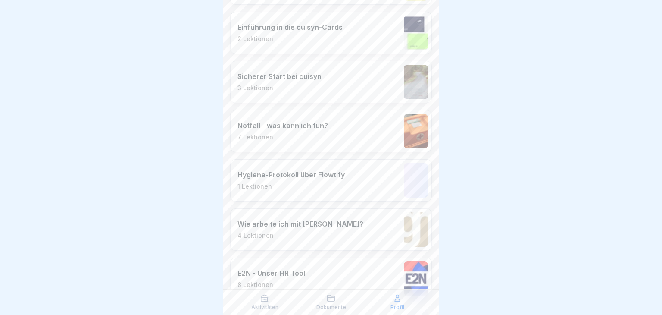
scroll to position [386, 0]
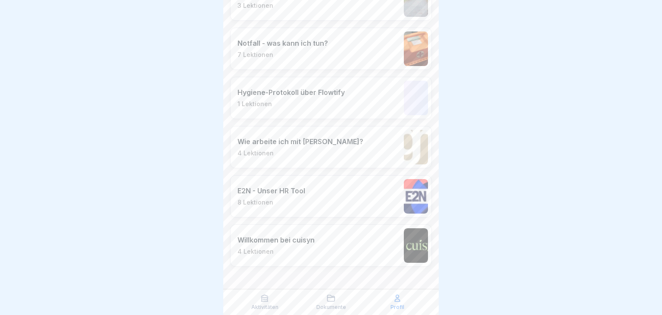
click at [341, 296] on div "Dokumente" at bounding box center [331, 302] width 62 height 16
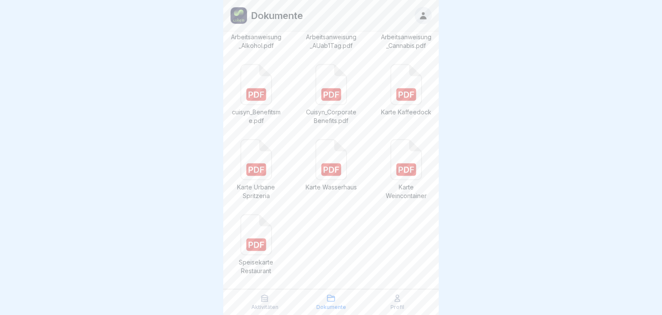
scroll to position [56, 0]
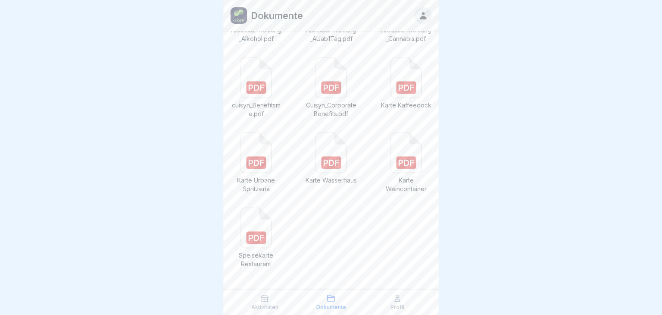
click at [251, 215] on icon at bounding box center [256, 228] width 31 height 40
click at [341, 163] on rect at bounding box center [331, 163] width 20 height 13
click at [276, 176] on p "Karte Urbane Spritzeria" at bounding box center [256, 184] width 52 height 17
